Goal: Task Accomplishment & Management: Manage account settings

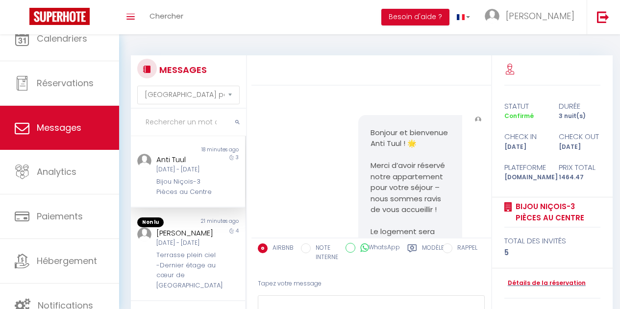
select select "message"
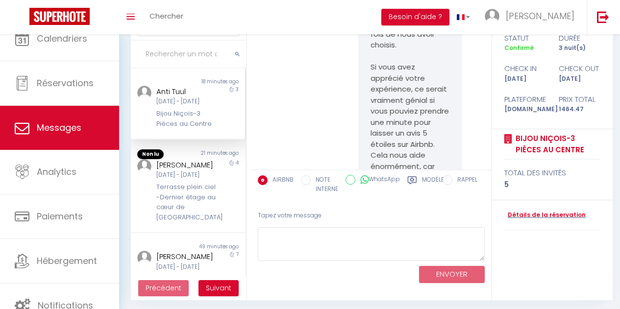
scroll to position [3913, 0]
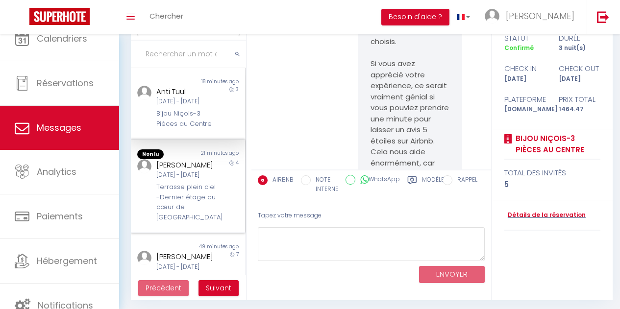
click at [191, 180] on div "[DATE] - [DATE]" at bounding box center [186, 174] width 60 height 9
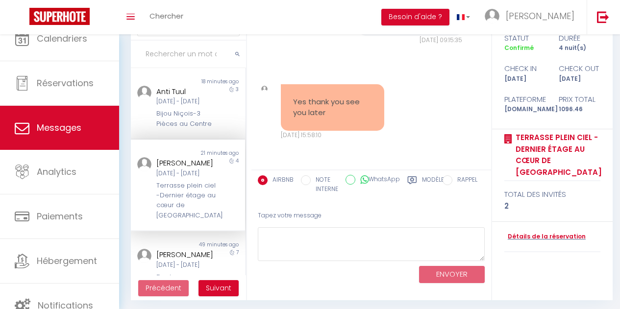
scroll to position [4068, 0]
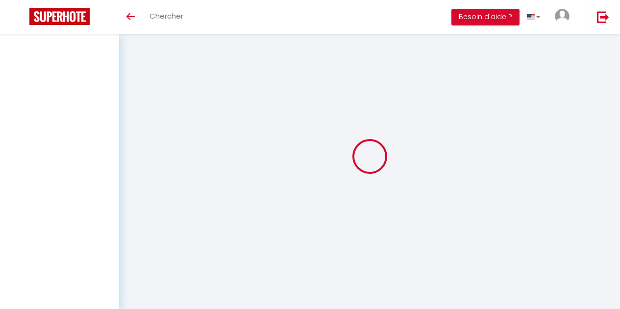
select select "message"
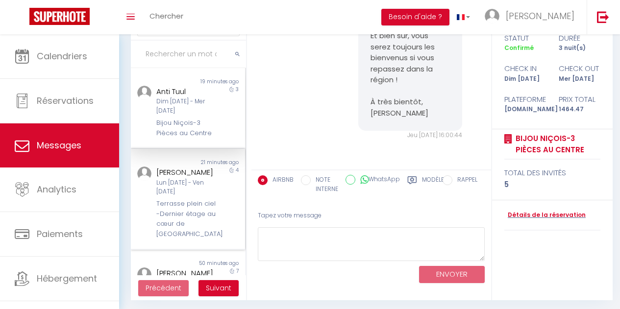
click at [172, 176] on div "[PERSON_NAME]" at bounding box center [186, 173] width 60 height 12
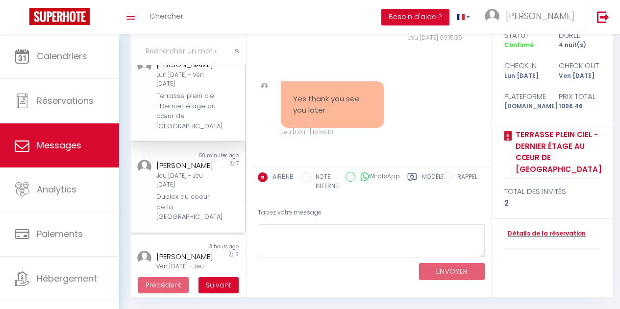
scroll to position [105, 0]
click at [197, 181] on div "Jeu [DATE] - Jeu [DATE]" at bounding box center [186, 180] width 60 height 19
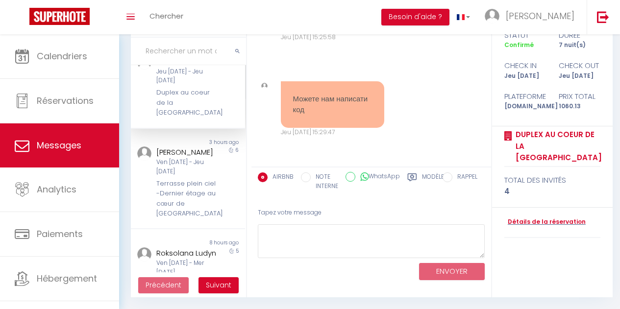
scroll to position [210, 0]
click at [191, 157] on div "[PERSON_NAME]" at bounding box center [186, 151] width 60 height 12
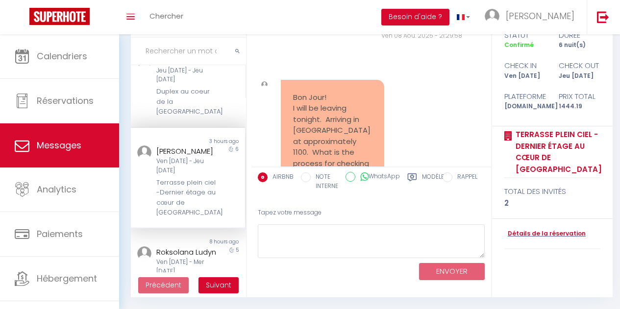
scroll to position [992, 0]
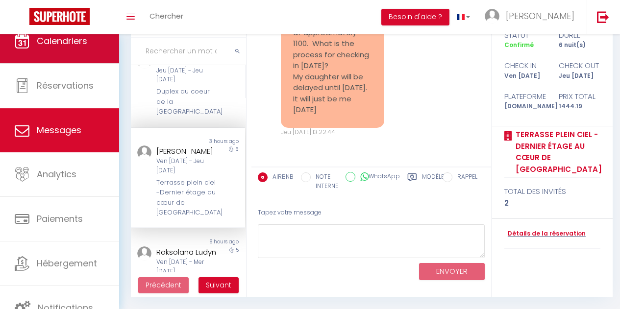
click at [68, 55] on link "Calendriers" at bounding box center [59, 41] width 119 height 44
